Goal: Information Seeking & Learning: Learn about a topic

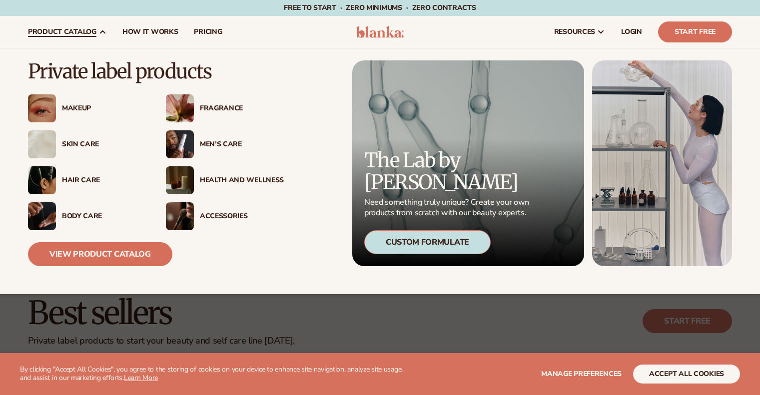
scroll to position [1, 0]
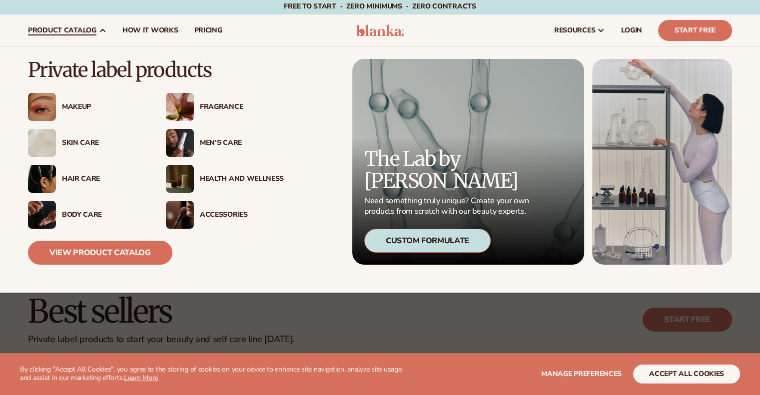
click at [62, 178] on div "Hair Care" at bounding box center [104, 179] width 84 height 8
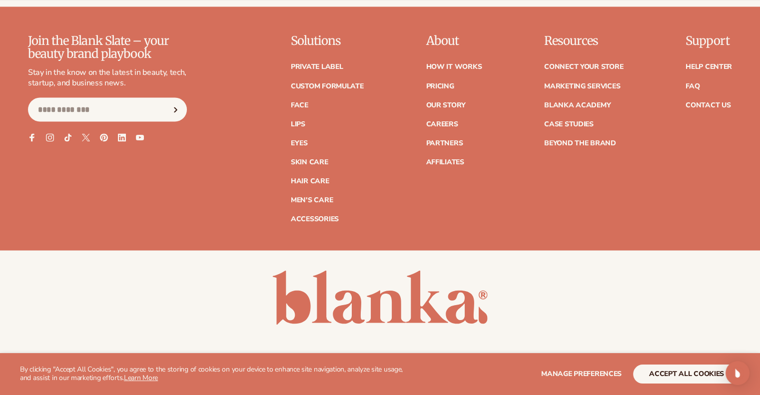
scroll to position [1851, 0]
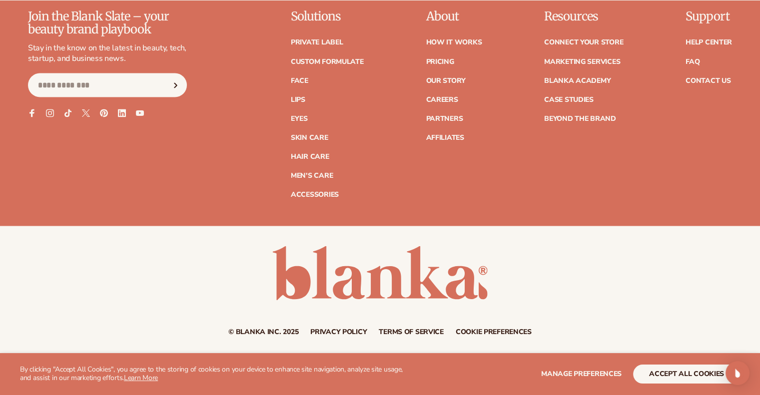
click at [317, 47] on ul "Private label Custom formulate Face Lips Eyes Skin Care" at bounding box center [327, 113] width 73 height 169
click at [313, 43] on link "Private label" at bounding box center [317, 42] width 52 height 7
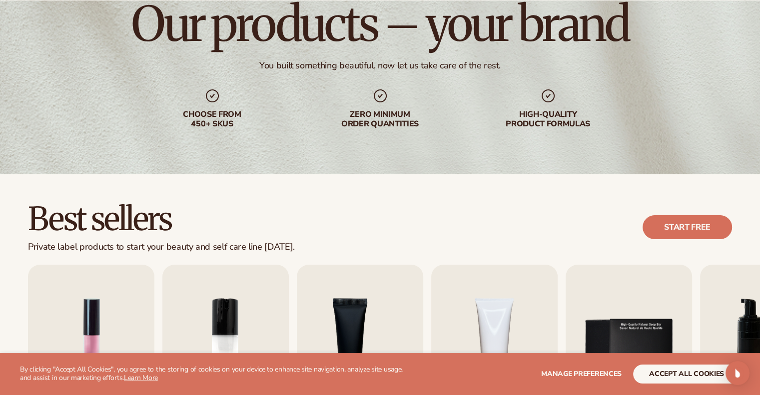
scroll to position [119, 0]
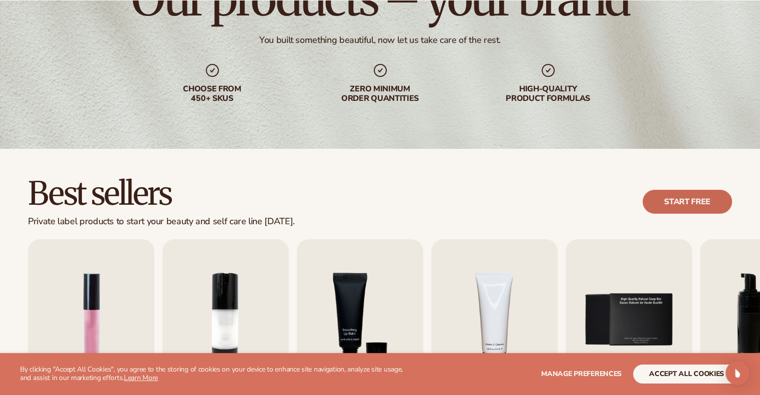
click at [655, 209] on link "Start free" at bounding box center [686, 202] width 89 height 24
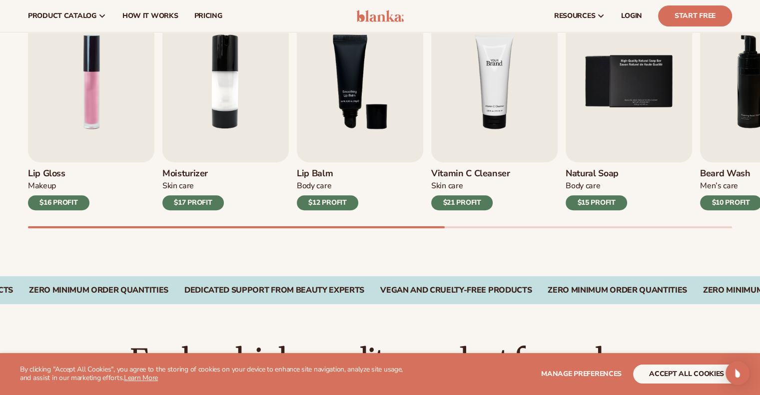
scroll to position [341, 0]
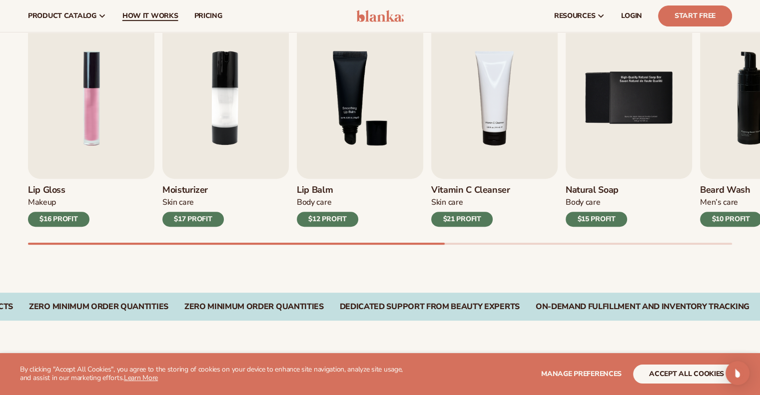
click at [151, 14] on span "How It Works" at bounding box center [150, 16] width 56 height 8
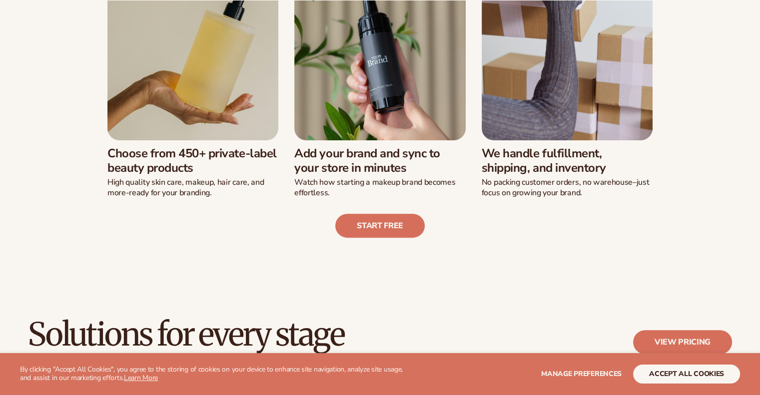
scroll to position [330, 0]
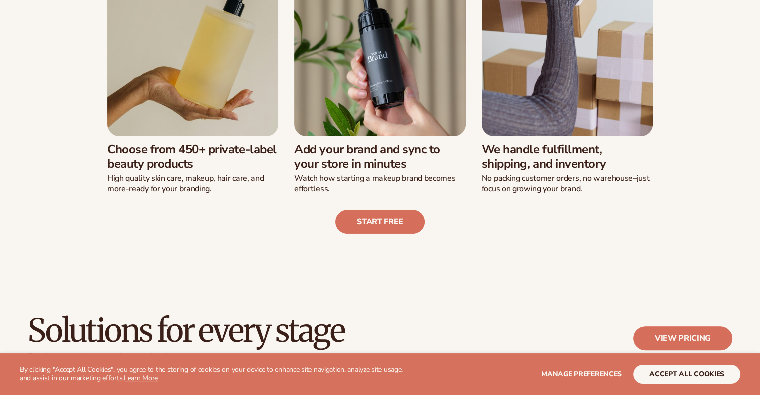
click at [199, 154] on h3 "Choose from 450+ private-label beauty products" at bounding box center [192, 156] width 171 height 29
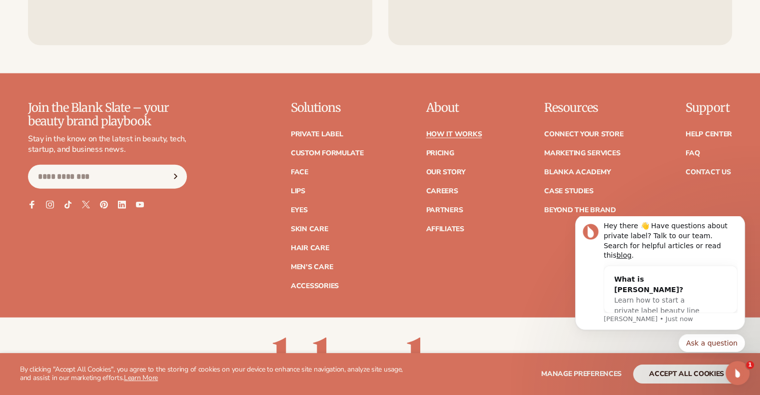
scroll to position [2256, 0]
click at [695, 154] on link "FAQ" at bounding box center [692, 152] width 14 height 7
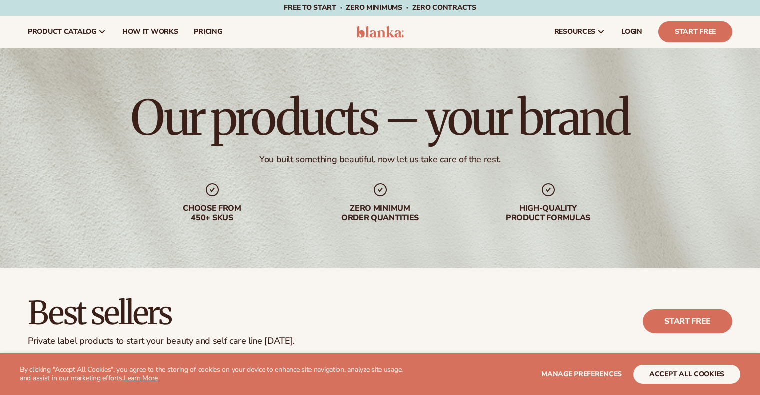
scroll to position [341, 0]
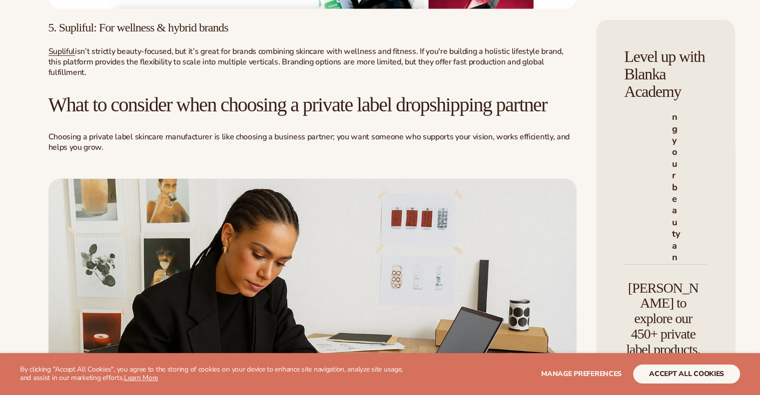
scroll to position [2761, 0]
